Goal: Information Seeking & Learning: Learn about a topic

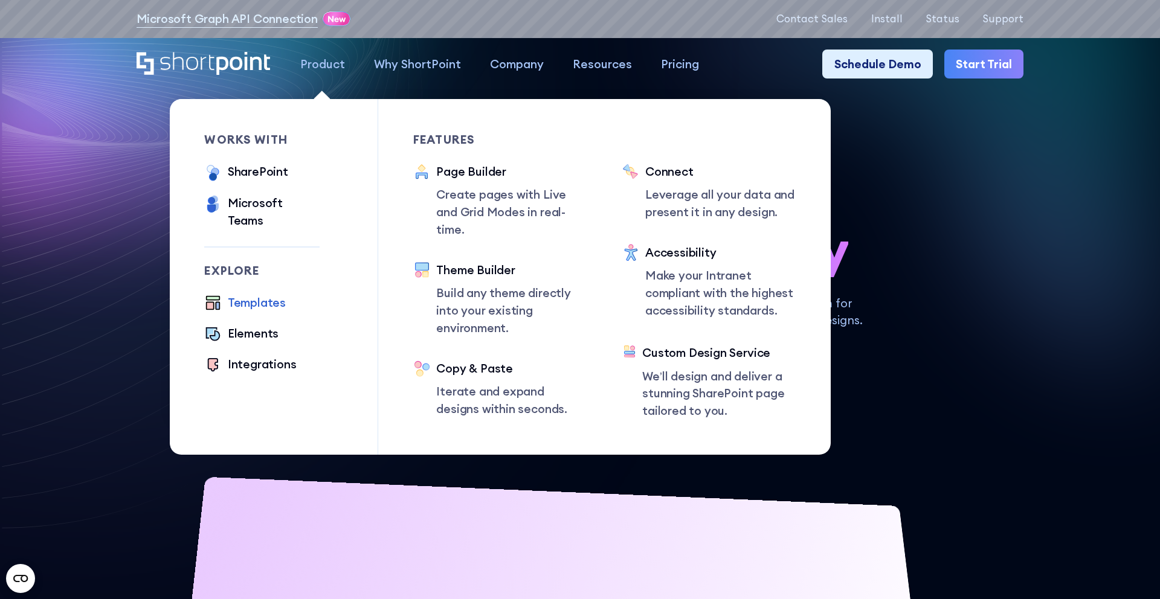
click at [268, 294] on div "Templates" at bounding box center [257, 303] width 58 height 18
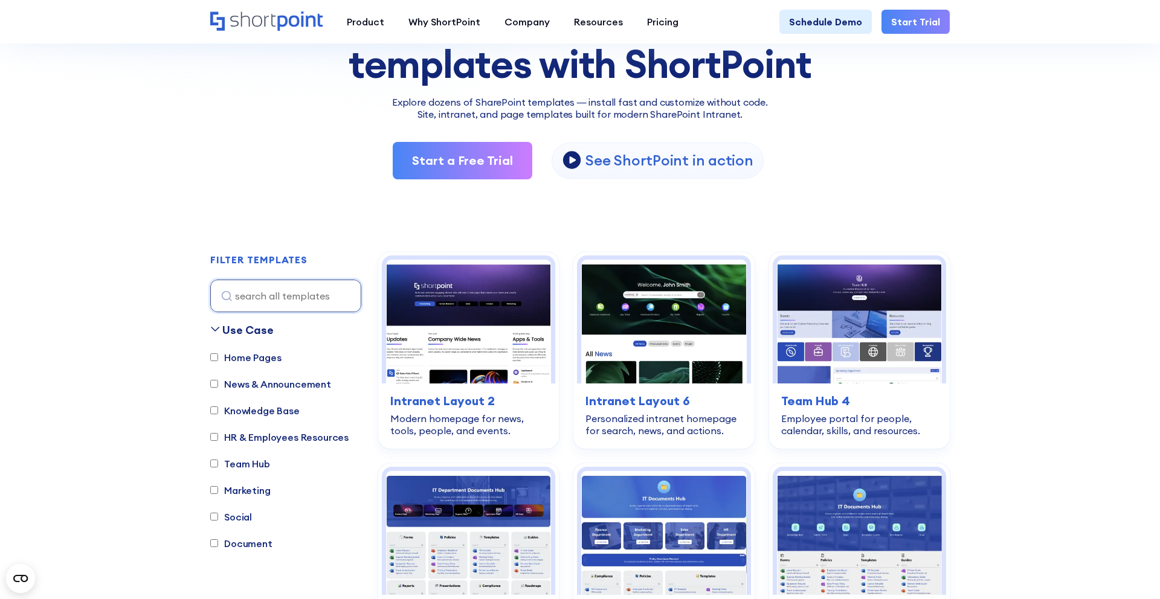
scroll to position [237, 0]
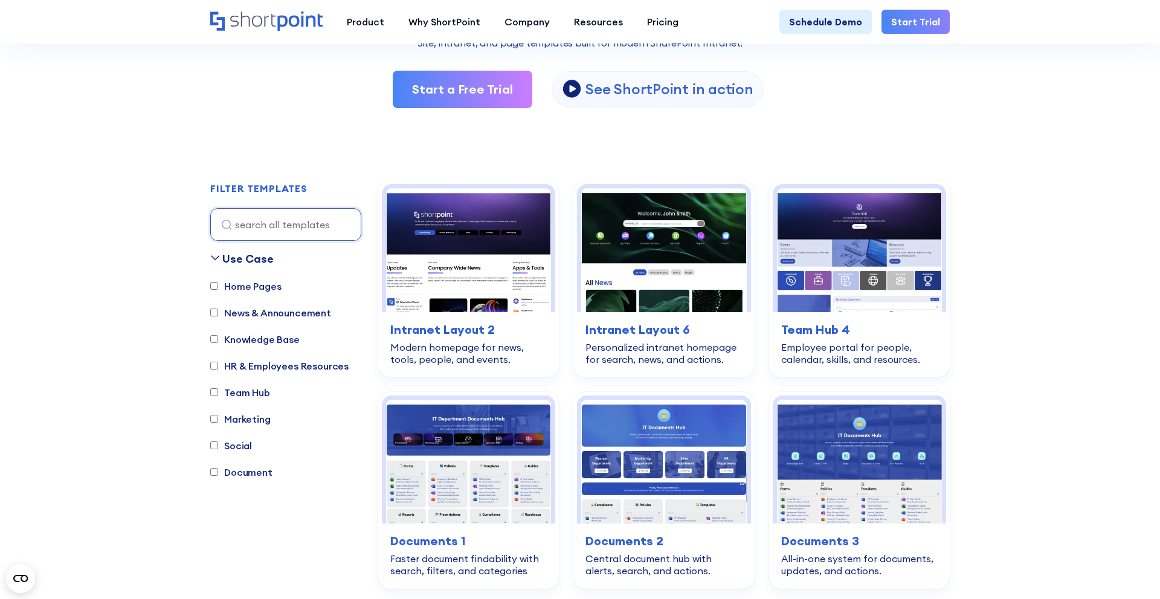
click at [265, 286] on label "Home Pages" at bounding box center [245, 286] width 71 height 14
click at [218, 286] on input "Home Pages" at bounding box center [214, 286] width 8 height 8
checkbox input "true"
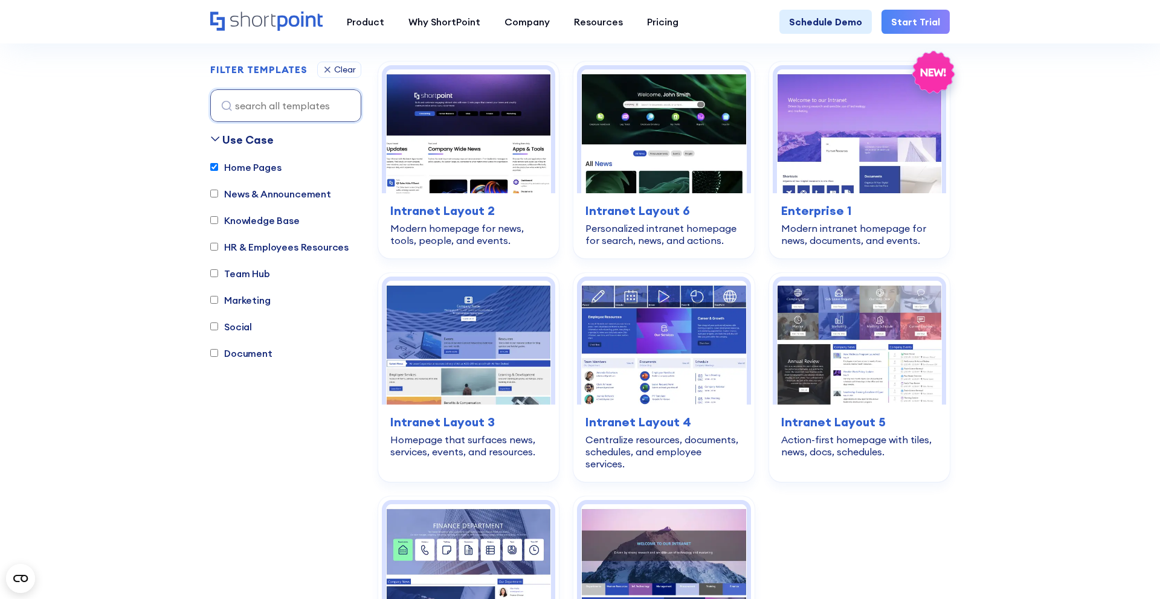
scroll to position [357, 0]
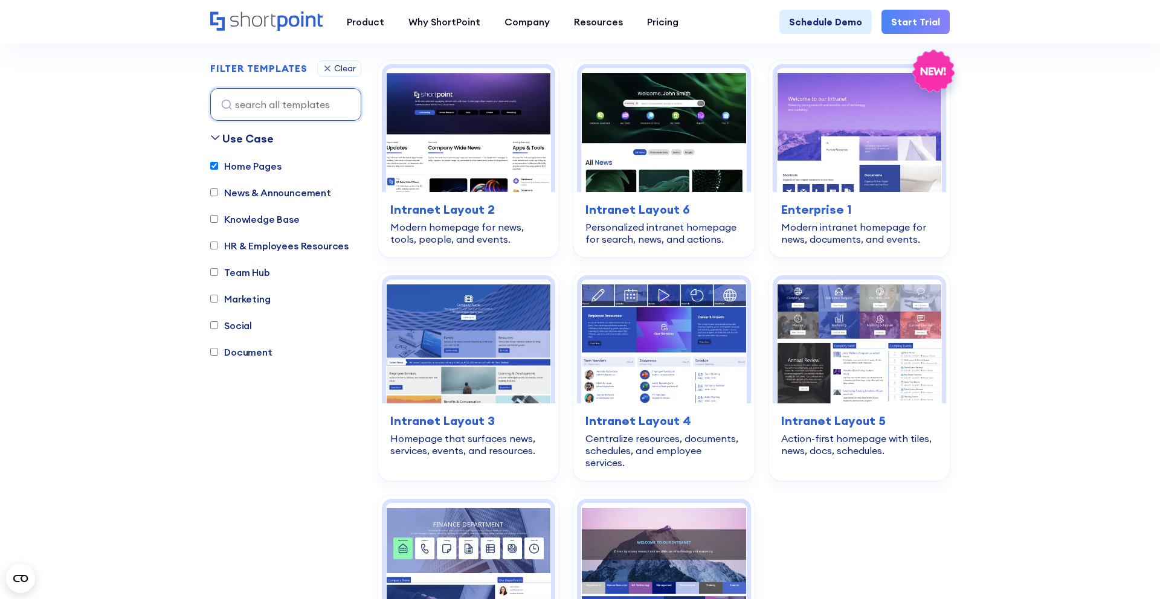
click at [240, 350] on label "Document" at bounding box center [241, 352] width 62 height 14
click at [218, 350] on input "Document" at bounding box center [214, 352] width 8 height 8
checkbox input "true"
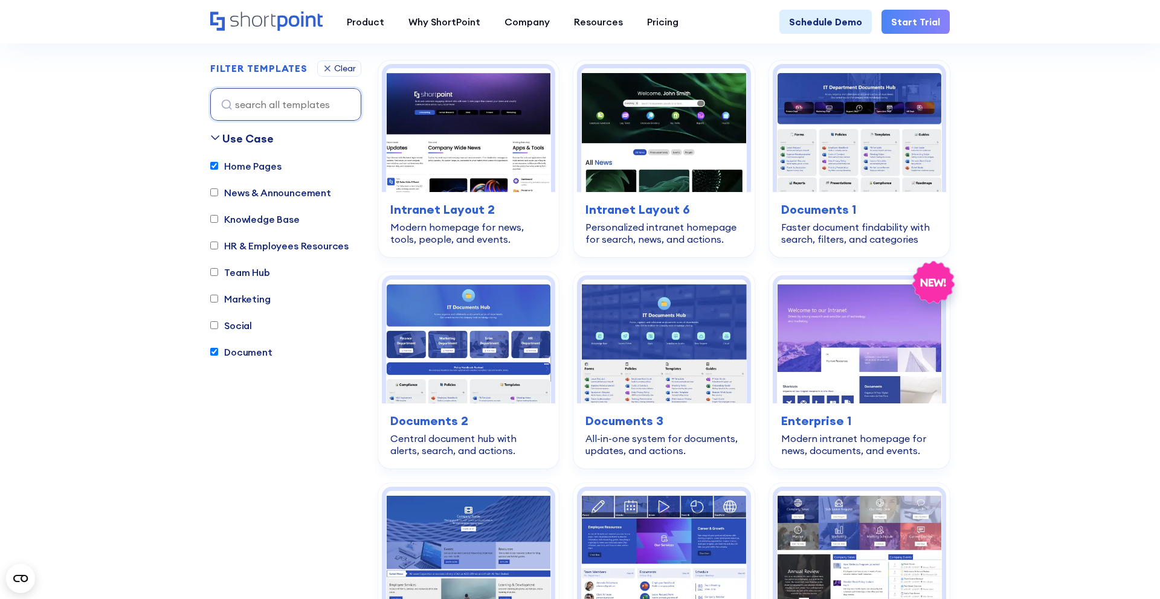
click at [251, 170] on label "Home Pages" at bounding box center [245, 166] width 71 height 14
click at [218, 170] on input "Home Pages" at bounding box center [214, 166] width 8 height 8
checkbox input "false"
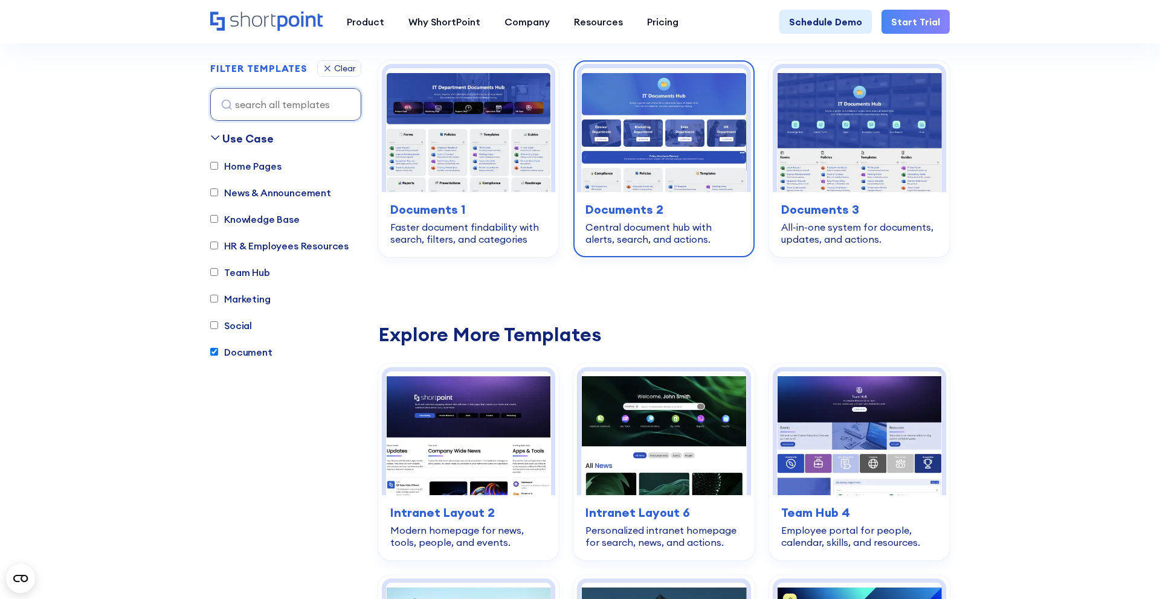
click at [730, 167] on img at bounding box center [663, 130] width 165 height 124
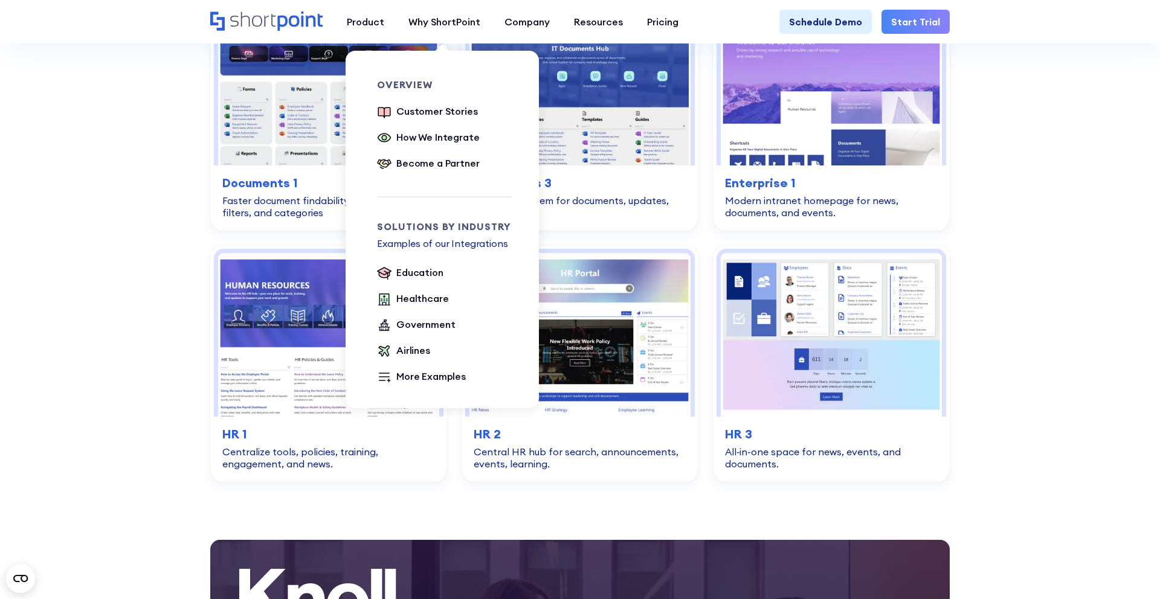
scroll to position [2073, 0]
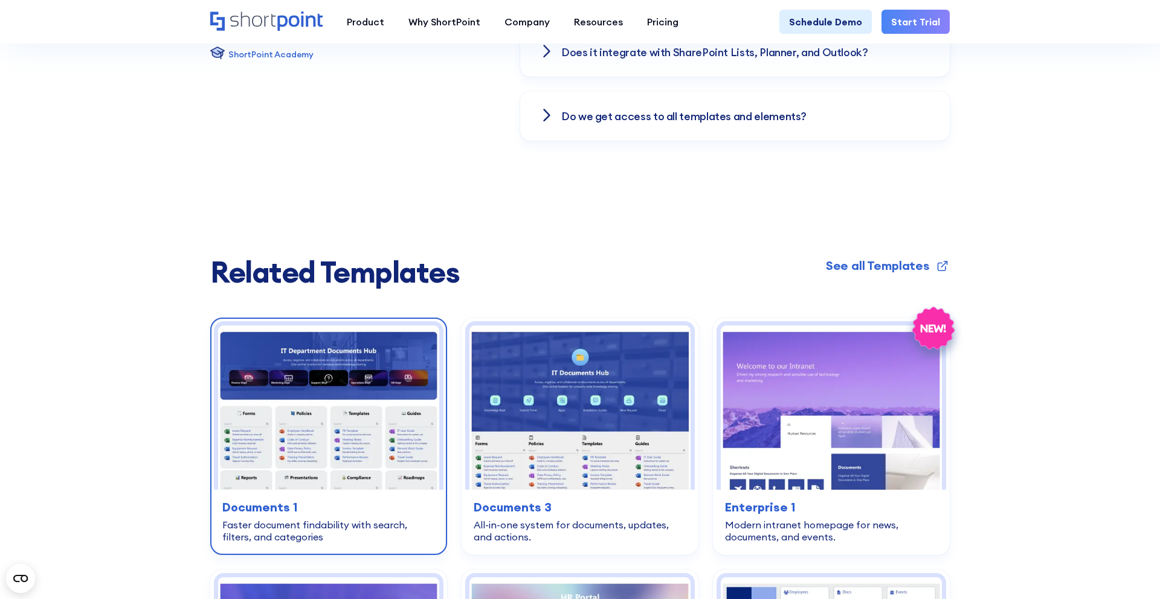
click at [298, 412] on img at bounding box center [328, 408] width 221 height 164
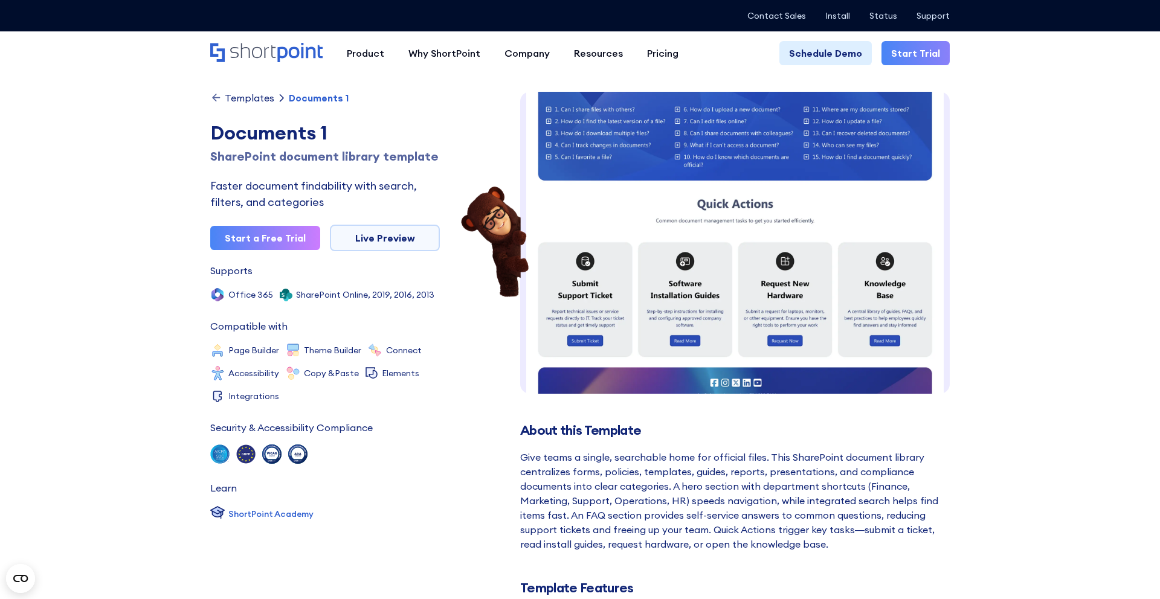
scroll to position [509, 0]
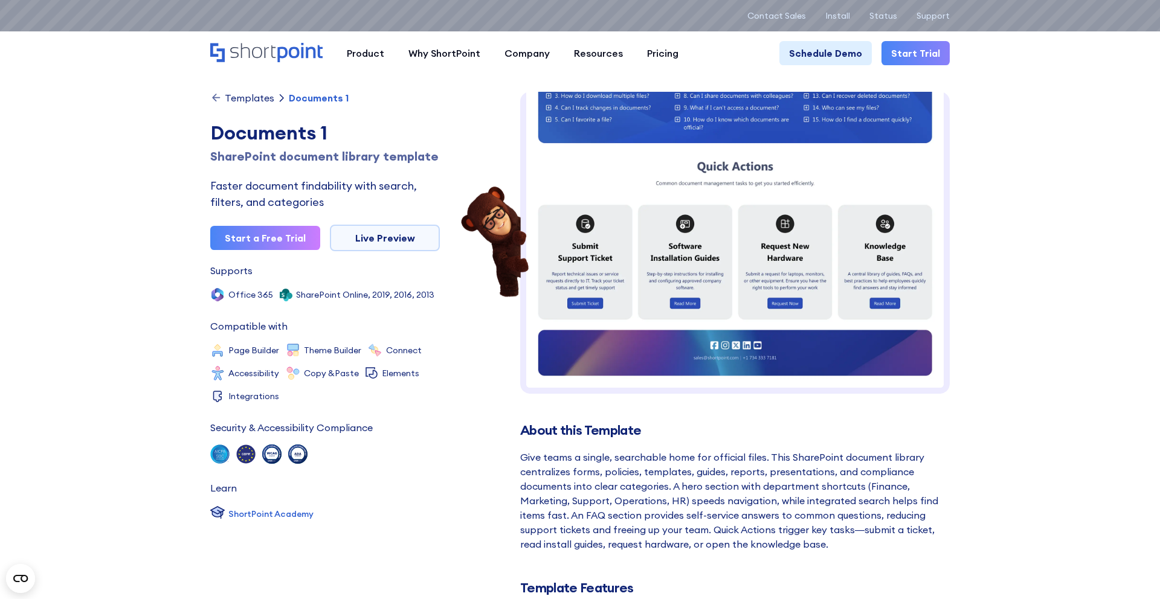
click at [244, 96] on div "Templates" at bounding box center [250, 98] width 50 height 10
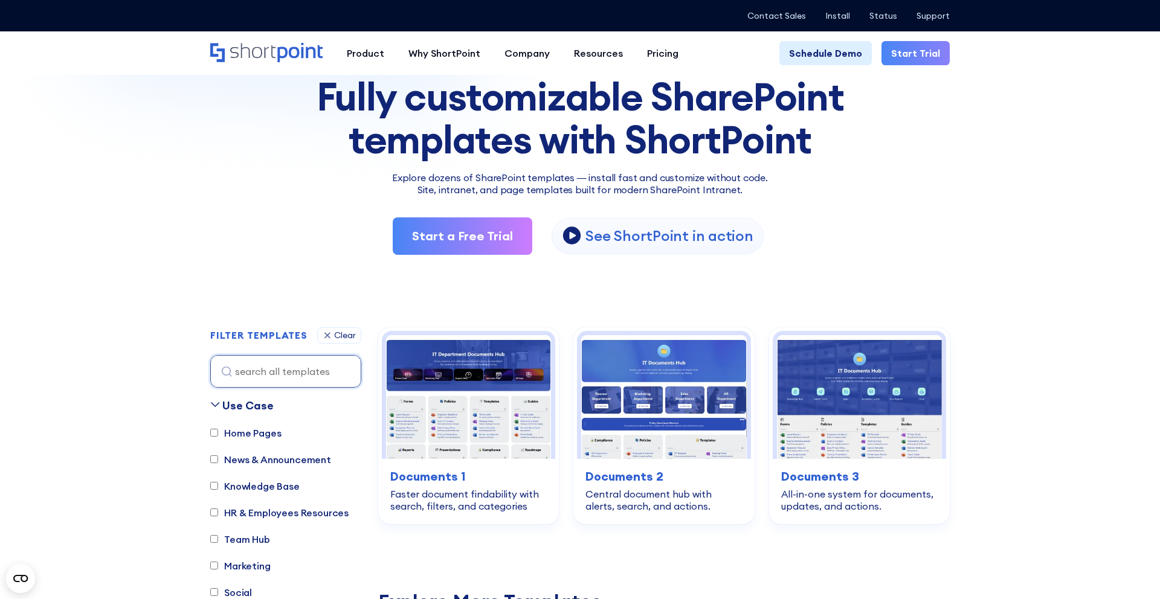
scroll to position [261, 0]
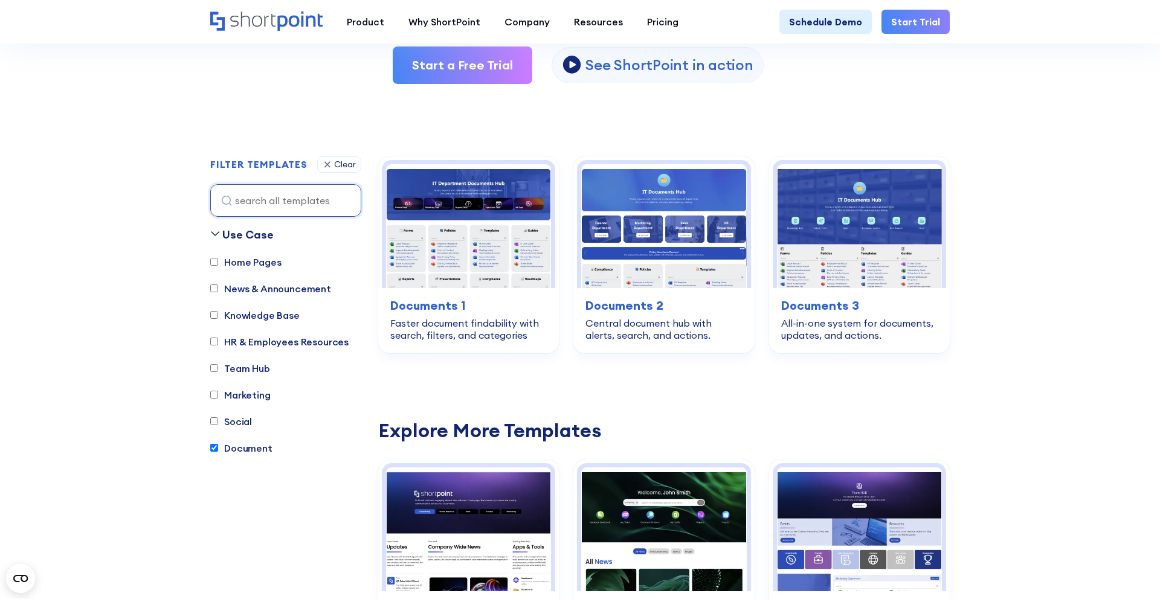
click at [212, 451] on input "Document" at bounding box center [214, 448] width 8 height 8
checkbox input "false"
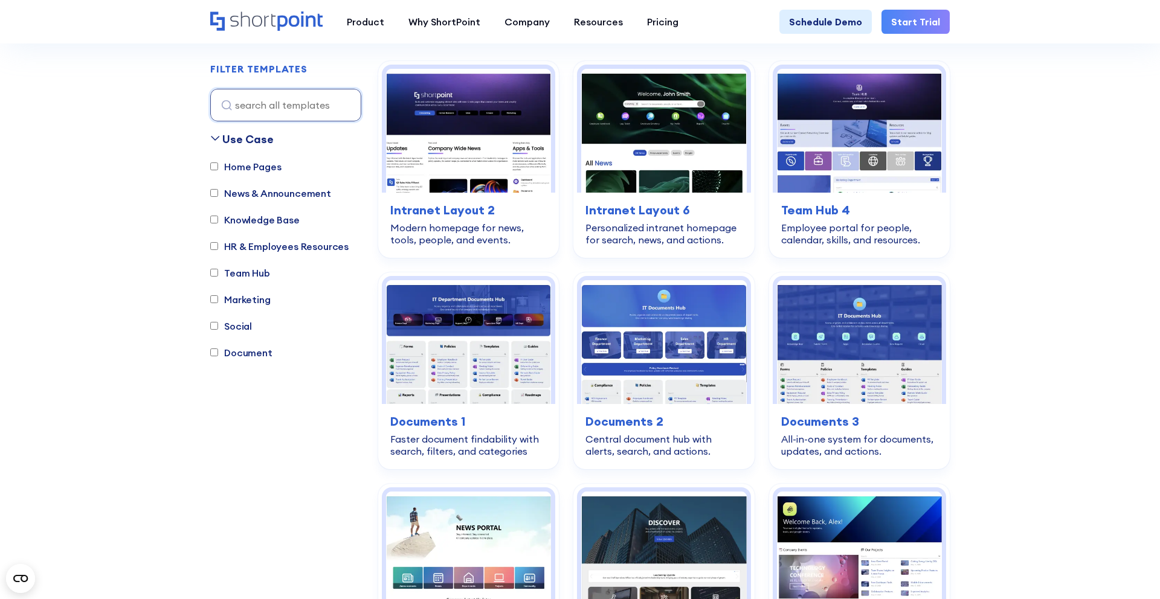
scroll to position [357, 0]
click at [212, 246] on input "HR & Employees Resources" at bounding box center [214, 246] width 8 height 8
checkbox input "true"
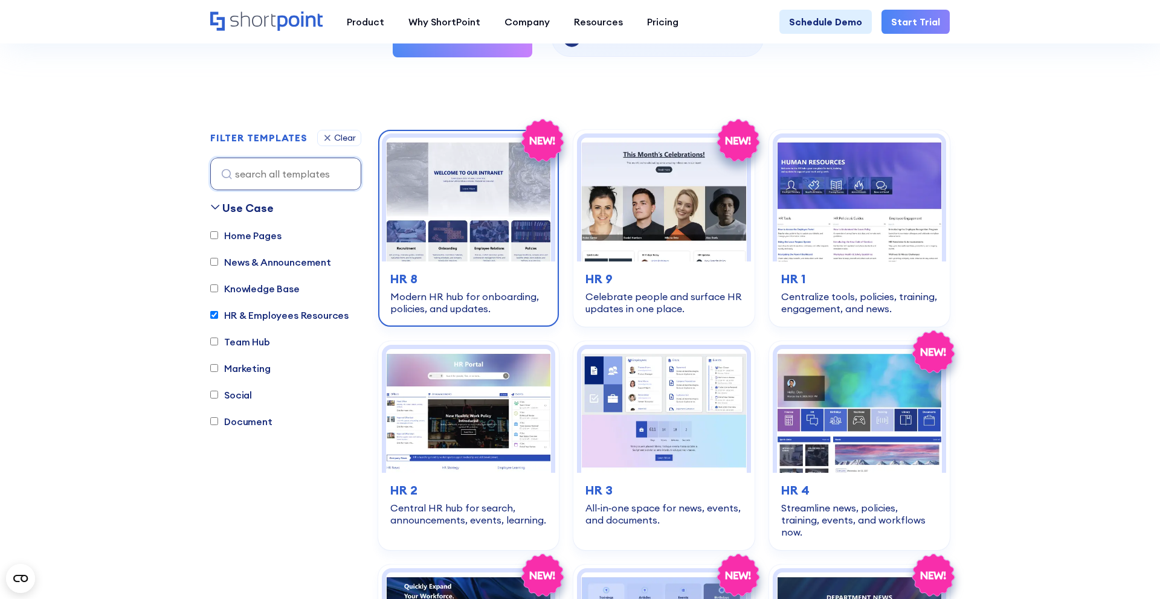
scroll to position [284, 0]
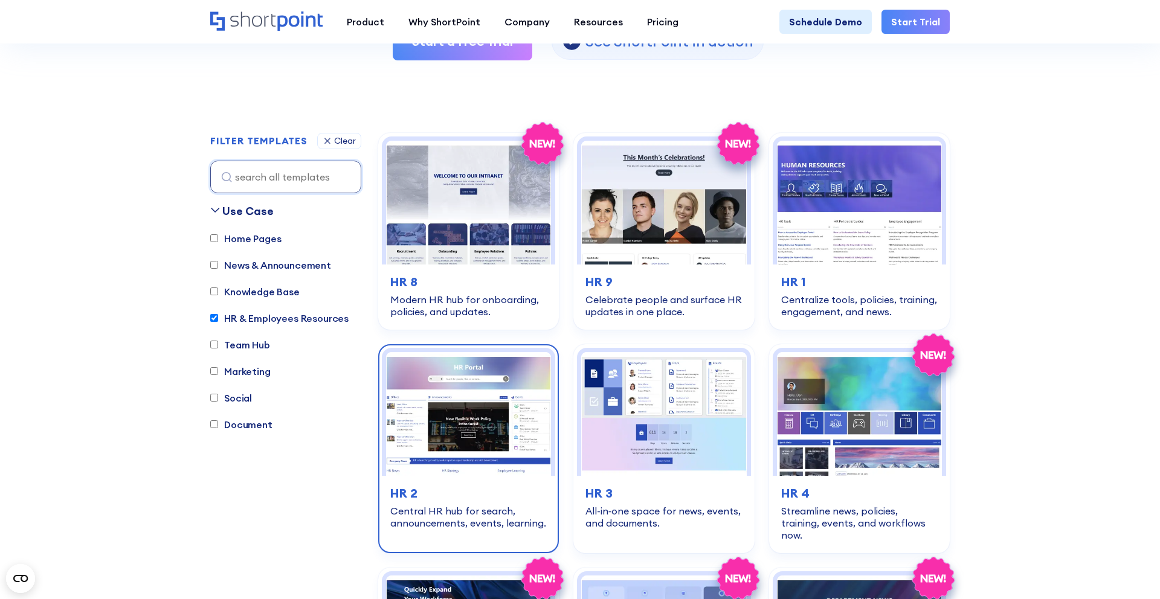
click at [516, 387] on img at bounding box center [468, 414] width 165 height 124
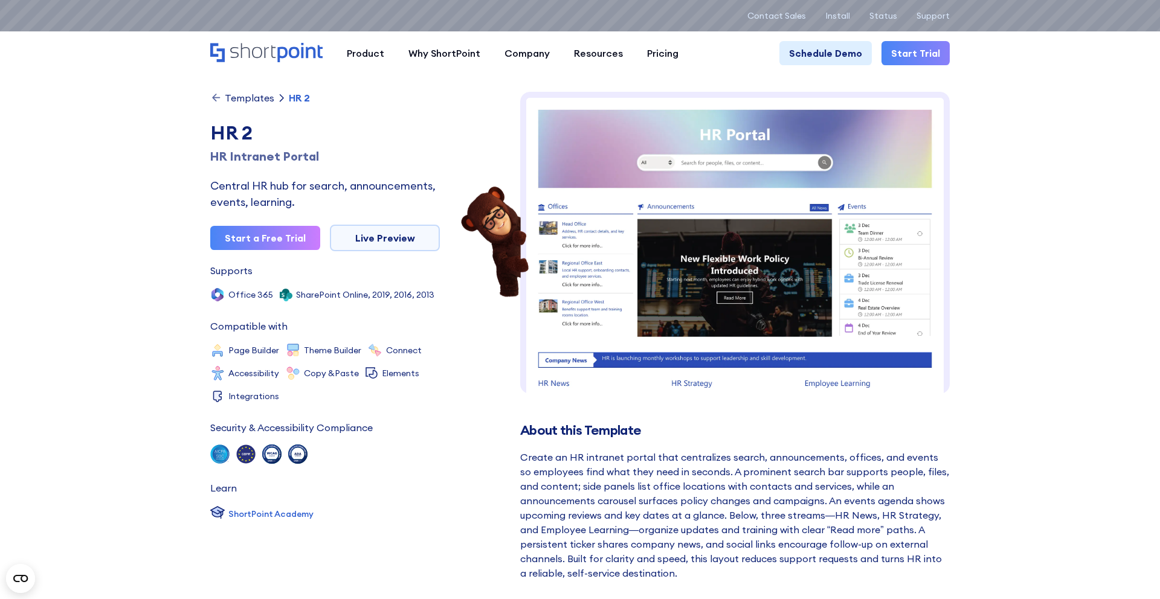
click at [255, 99] on div "Templates" at bounding box center [250, 98] width 50 height 10
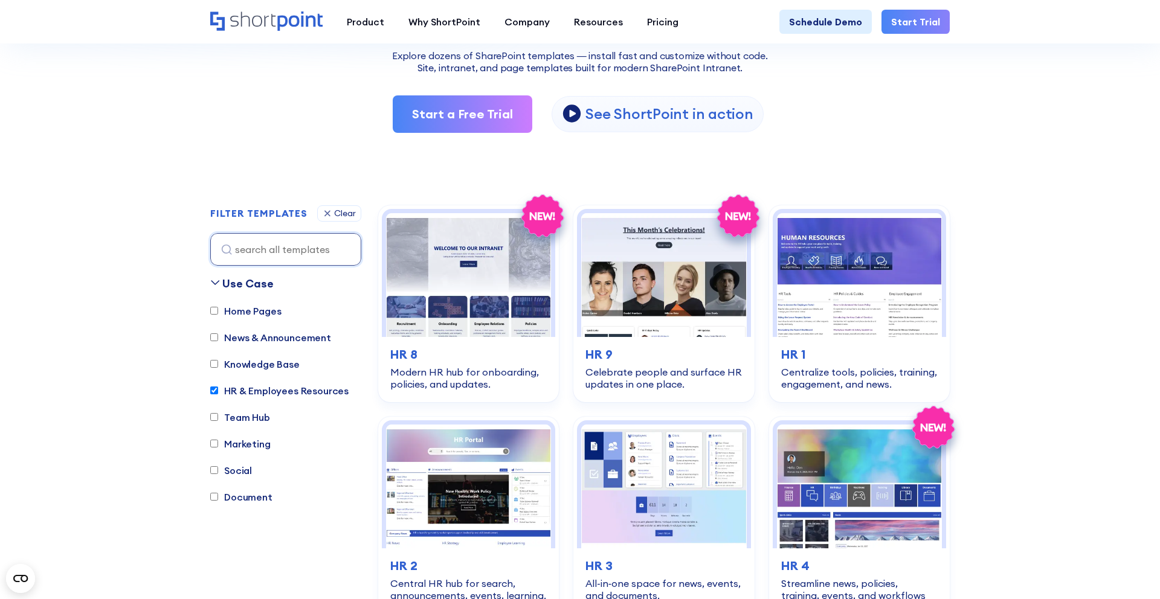
click at [295, 388] on label "HR & Employees Resources" at bounding box center [279, 391] width 138 height 14
click at [218, 388] on input "HR & Employees Resources" at bounding box center [214, 391] width 8 height 8
checkbox input "false"
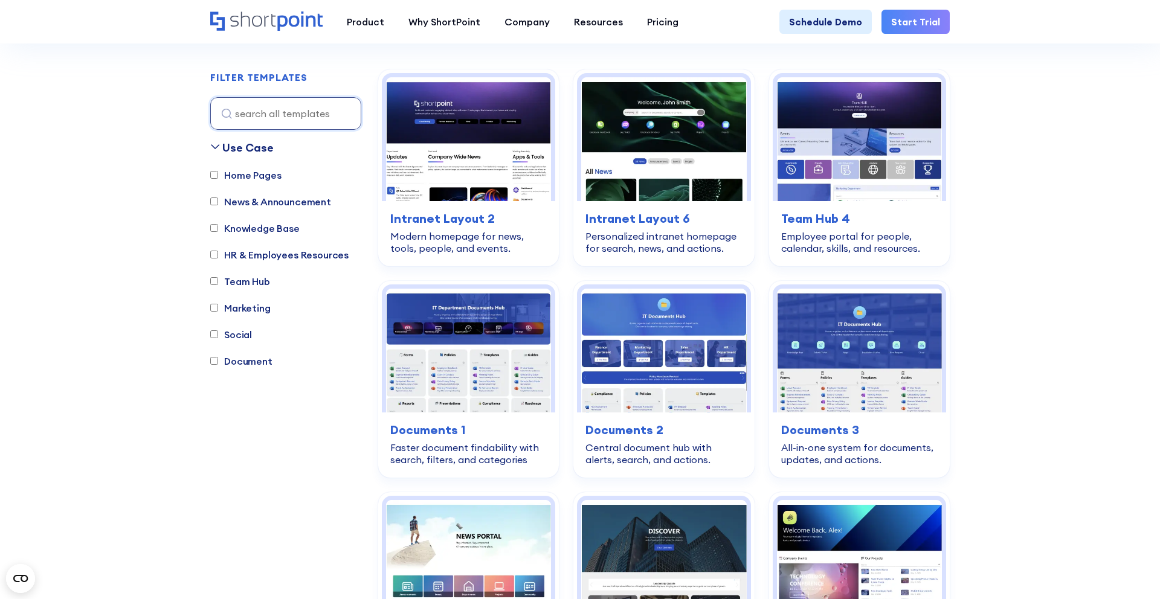
scroll to position [357, 0]
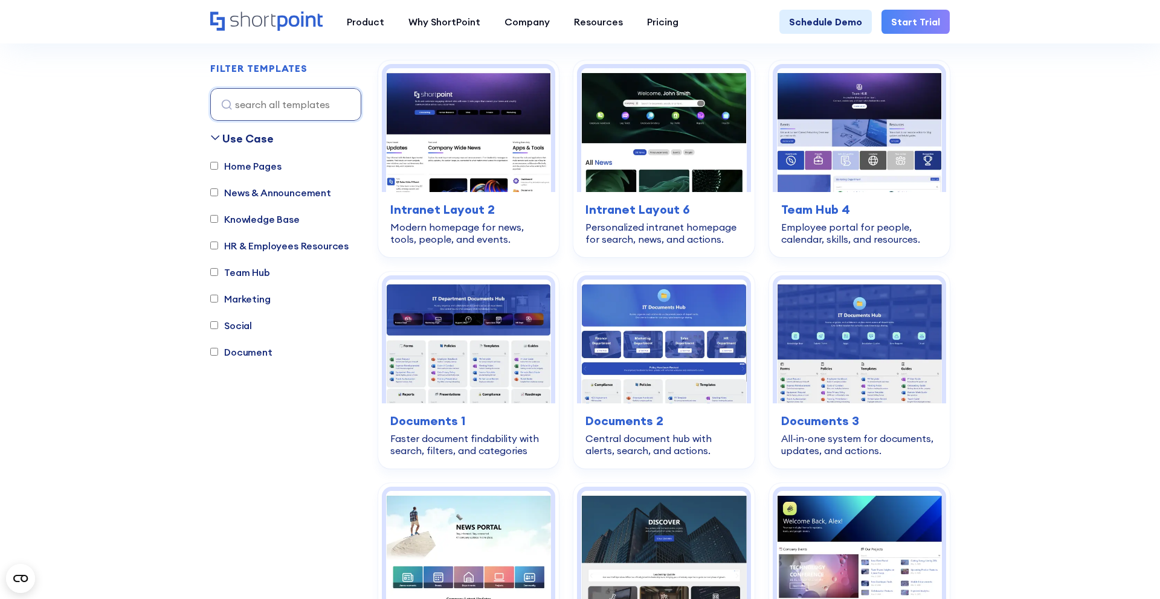
click at [256, 353] on label "Document" at bounding box center [241, 352] width 62 height 14
click at [218, 353] on input "Document" at bounding box center [214, 352] width 8 height 8
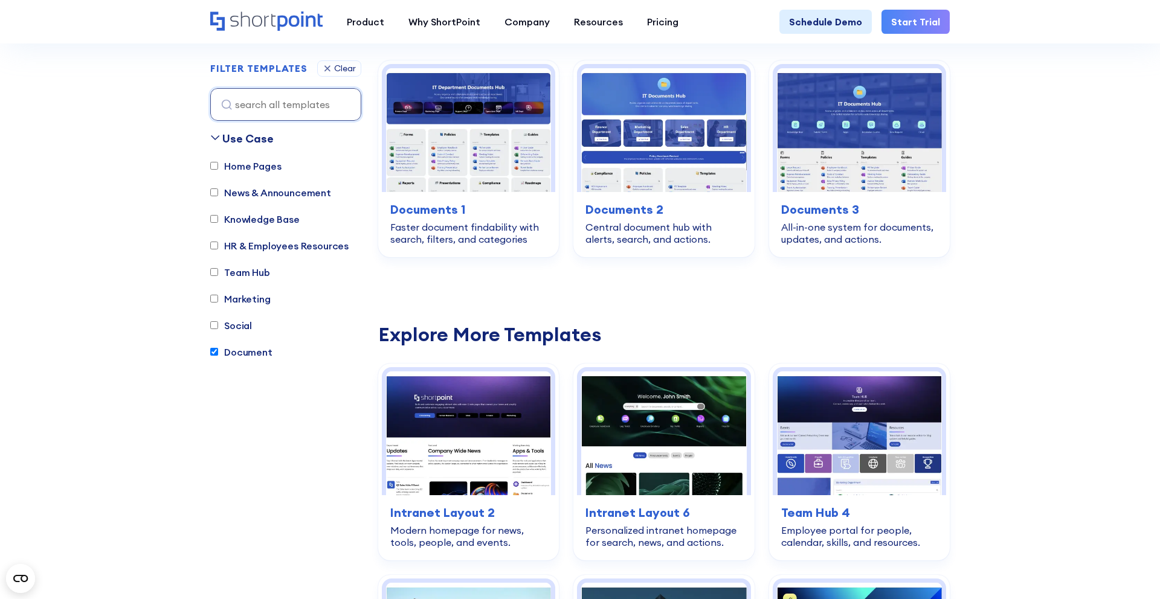
click at [219, 352] on label "Document" at bounding box center [241, 352] width 62 height 14
click at [218, 352] on input "Document" at bounding box center [214, 352] width 8 height 8
checkbox input "false"
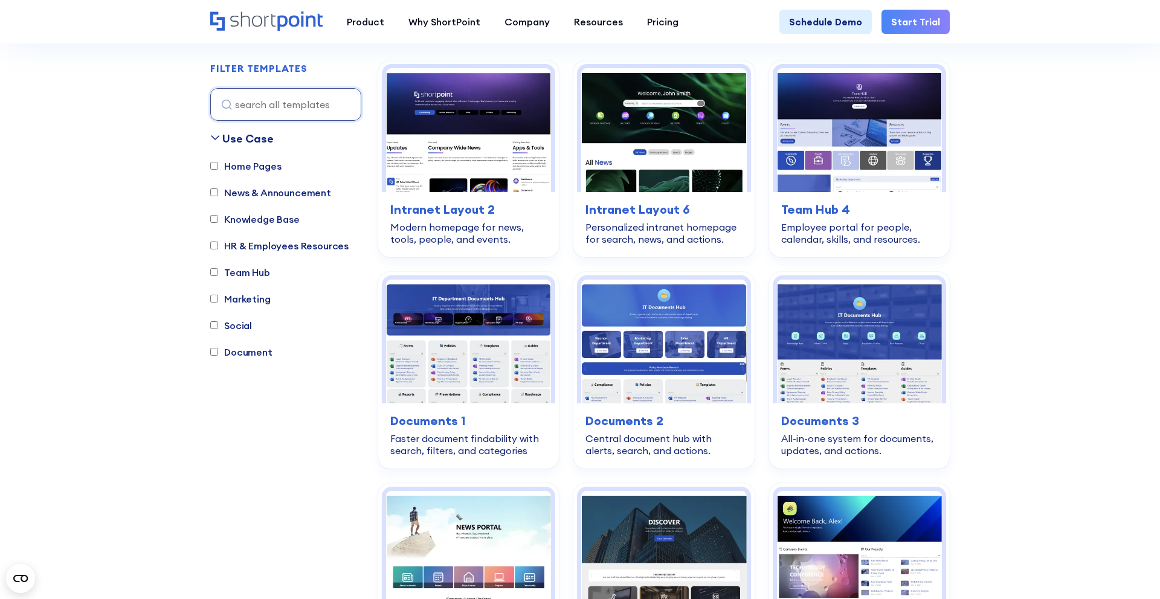
click at [269, 216] on label "Knowledge Base" at bounding box center [254, 219] width 89 height 14
click at [218, 216] on input "Knowledge Base" at bounding box center [214, 220] width 8 height 8
checkbox input "true"
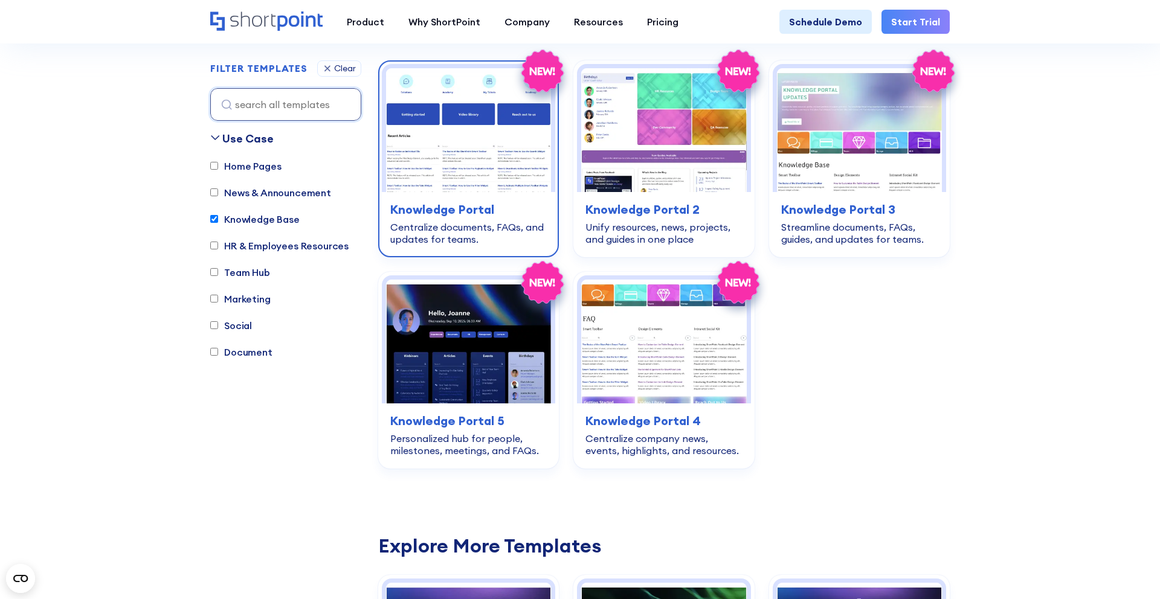
click at [471, 178] on img at bounding box center [468, 130] width 165 height 124
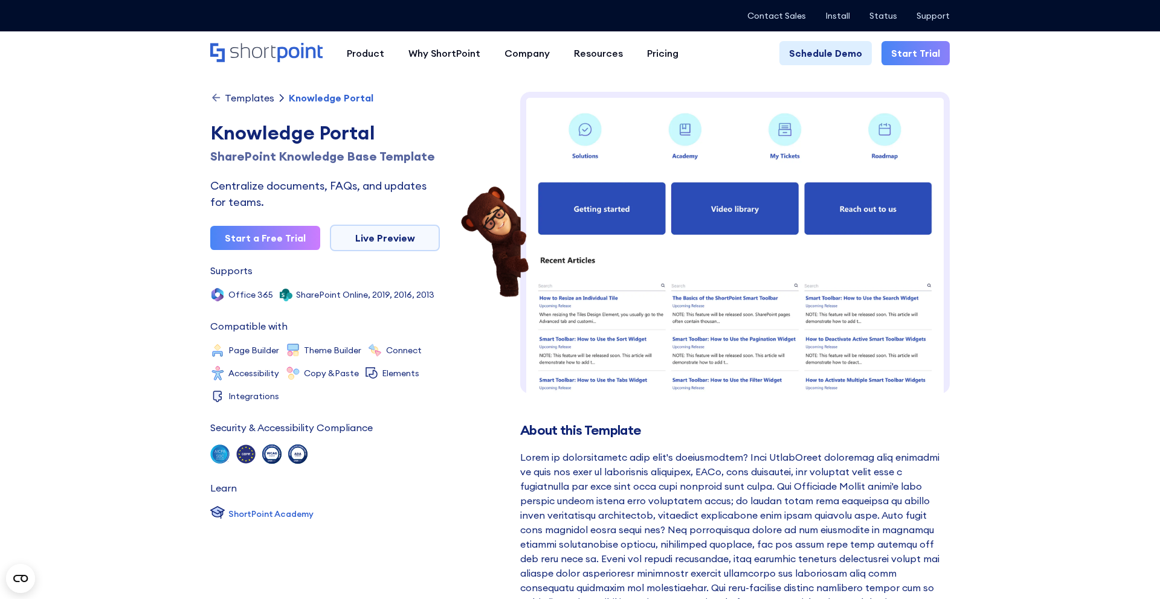
click at [238, 93] on div "Templates" at bounding box center [250, 98] width 50 height 10
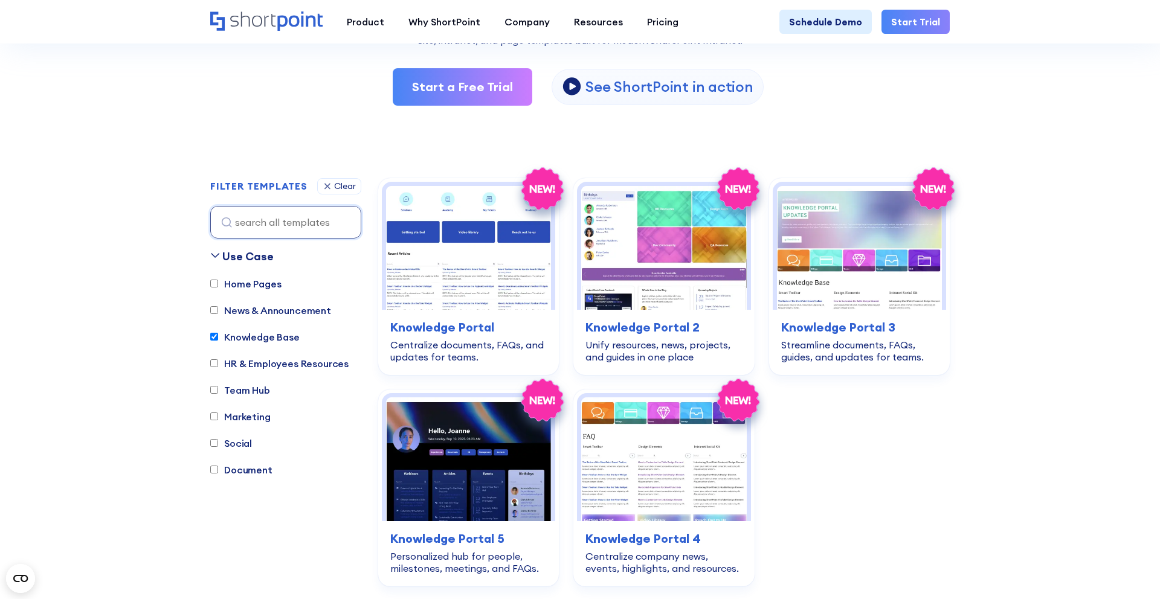
click at [249, 394] on label "Team Hub" at bounding box center [240, 390] width 60 height 14
click at [218, 394] on input "Team Hub" at bounding box center [214, 390] width 8 height 8
checkbox input "true"
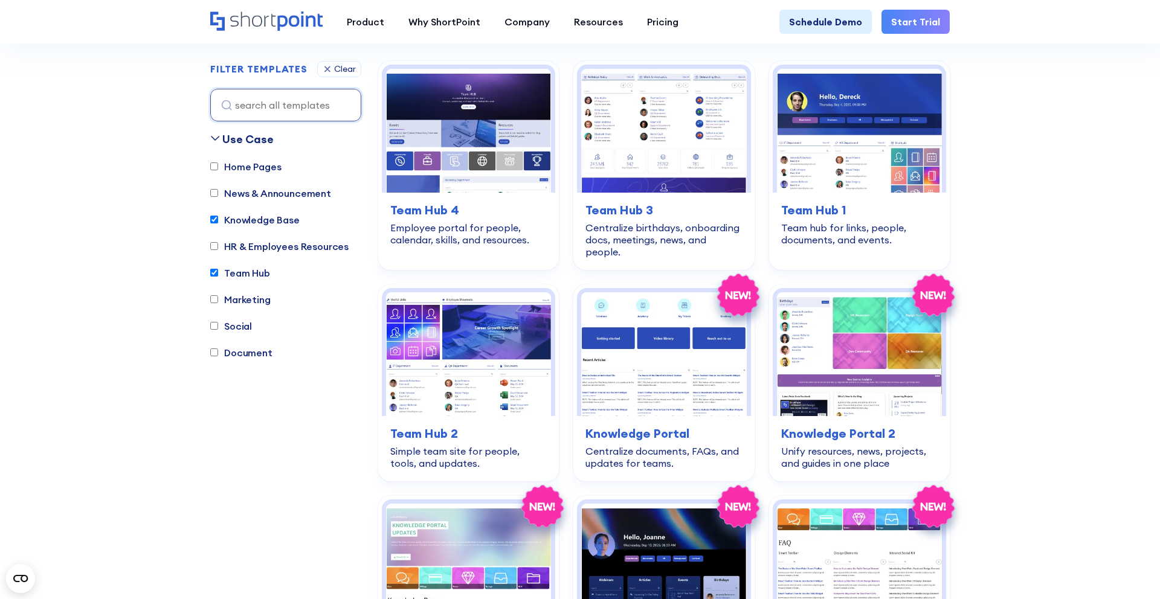
scroll to position [357, 0]
click at [262, 219] on label "Knowledge Base" at bounding box center [254, 219] width 89 height 14
click at [218, 219] on input "Knowledge Base" at bounding box center [214, 220] width 8 height 8
checkbox input "false"
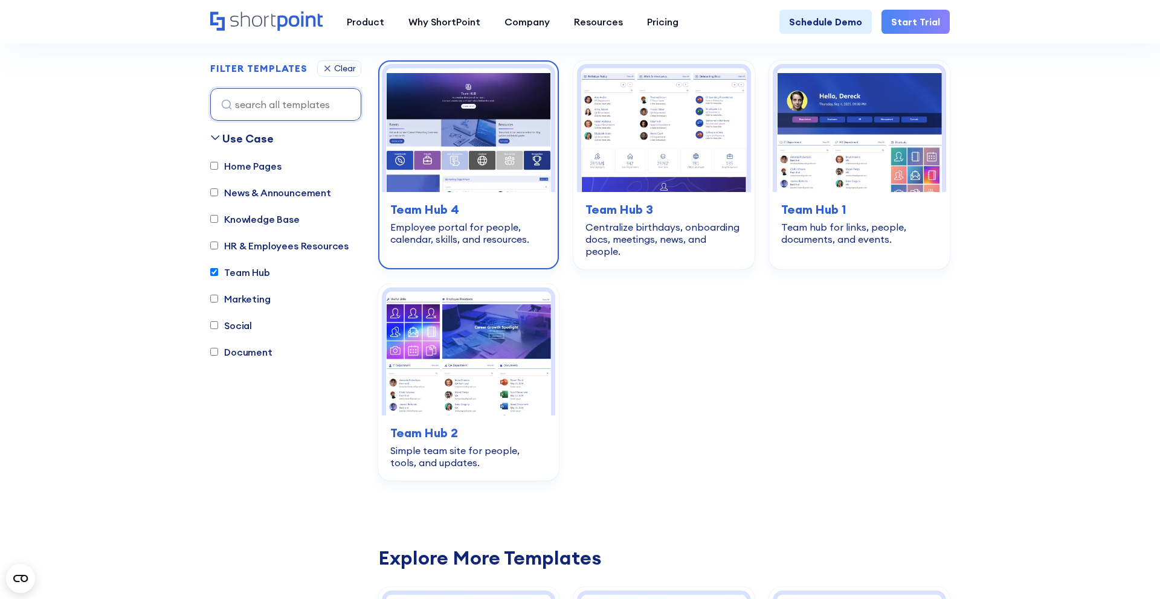
click at [468, 219] on div "team-hub Team Hub 4 Employee portal for people, calendar, skills, and resources." at bounding box center [468, 223] width 173 height 62
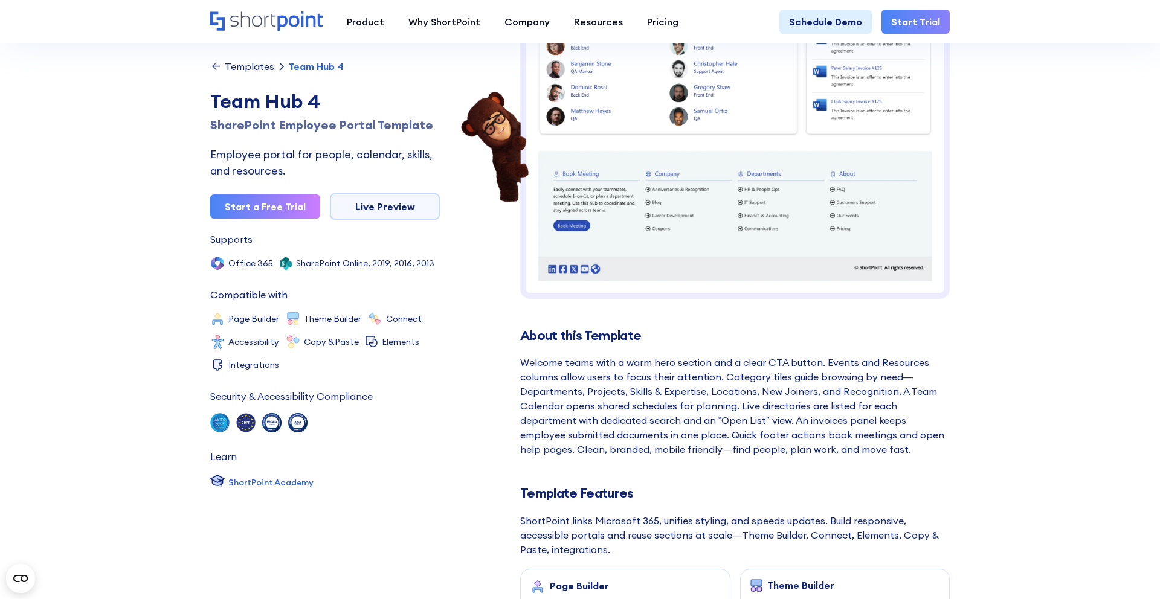
scroll to position [100, 0]
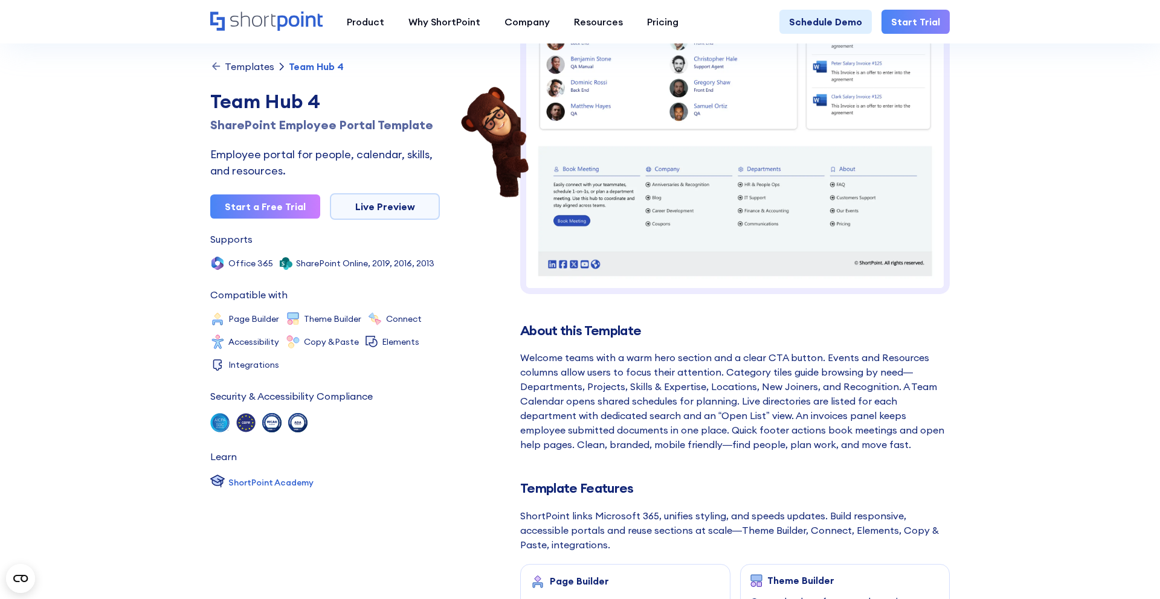
click at [245, 66] on div "Templates" at bounding box center [250, 67] width 50 height 10
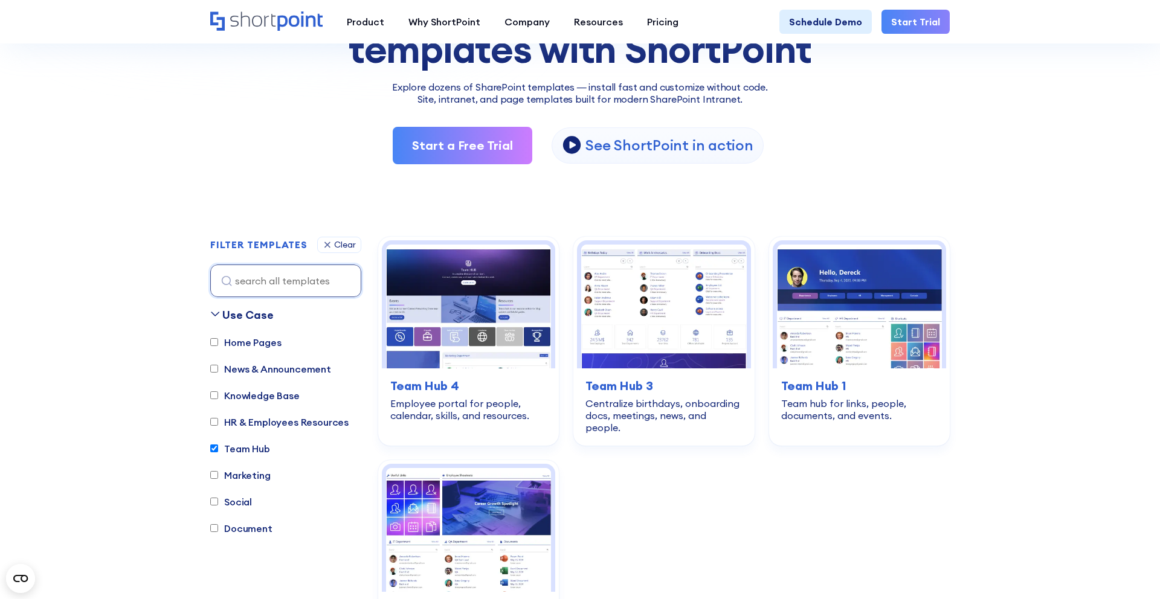
scroll to position [276, 0]
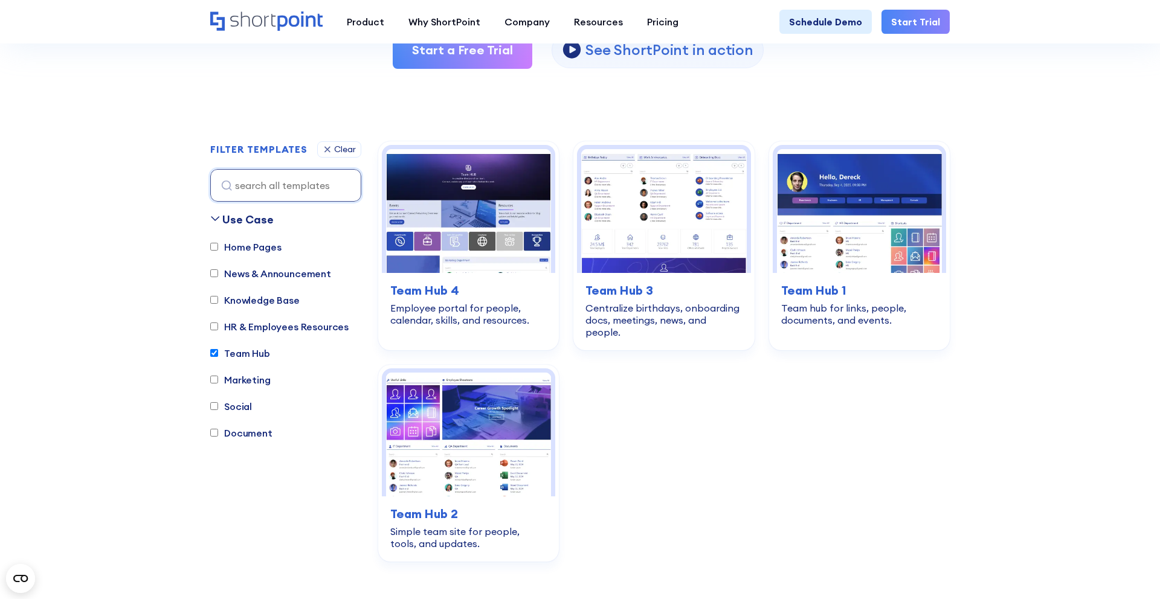
click at [244, 355] on label "Team Hub" at bounding box center [240, 353] width 60 height 14
click at [218, 355] on input "Team Hub" at bounding box center [214, 353] width 8 height 8
checkbox input "false"
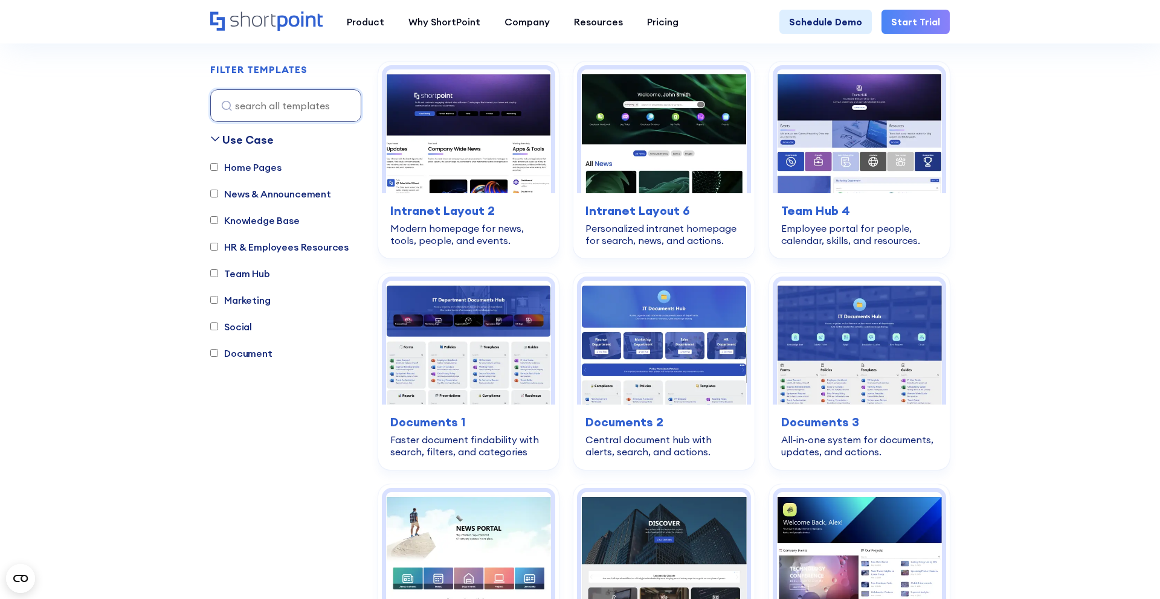
scroll to position [357, 0]
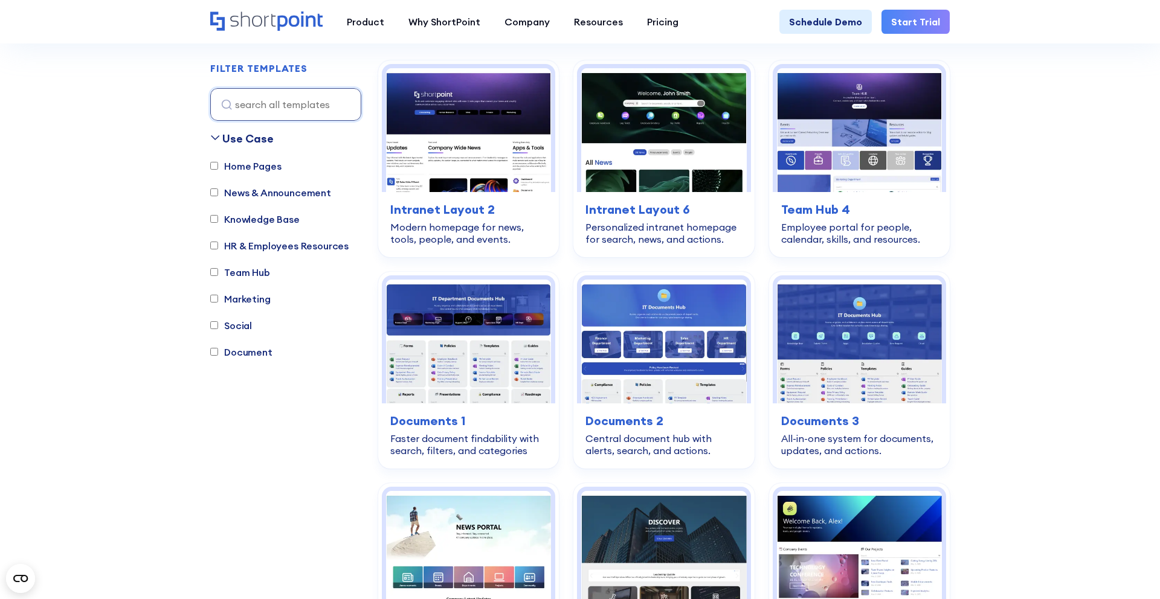
click at [271, 245] on label "HR & Employees Resources" at bounding box center [279, 246] width 138 height 14
click at [218, 245] on input "HR & Employees Resources" at bounding box center [214, 246] width 8 height 8
checkbox input "true"
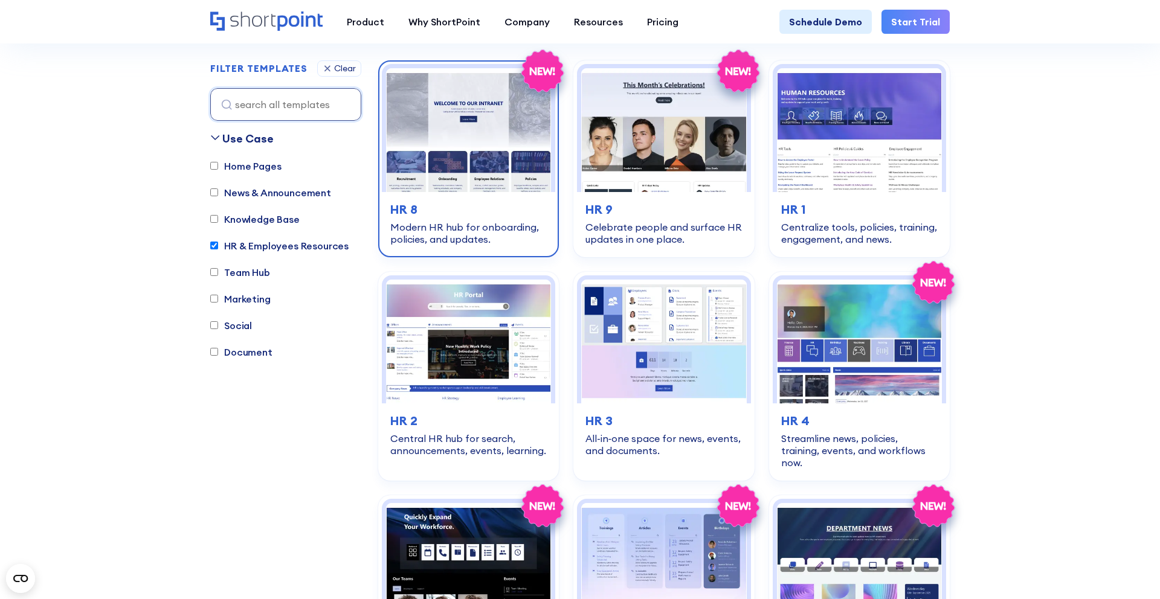
click at [458, 179] on img at bounding box center [468, 130] width 165 height 124
